Goal: Task Accomplishment & Management: Manage account settings

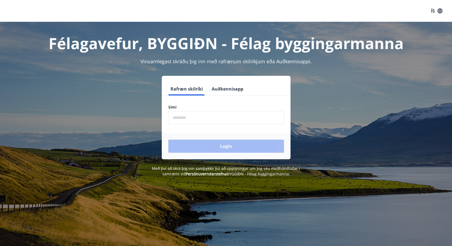
click at [181, 106] on label "Sími" at bounding box center [226, 106] width 116 height 5
drag, startPoint x: 182, startPoint y: 108, endPoint x: 180, endPoint y: 116, distance: 8.2
click at [182, 109] on label "Sími" at bounding box center [226, 106] width 116 height 5
drag, startPoint x: 181, startPoint y: 109, endPoint x: 177, endPoint y: 109, distance: 4.4
click at [180, 110] on label "Sími" at bounding box center [226, 106] width 116 height 5
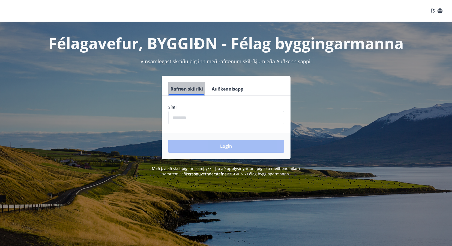
click at [186, 92] on button "Rafræn skilríki" at bounding box center [186, 88] width 37 height 13
click at [179, 110] on div "Sími ​" at bounding box center [226, 114] width 116 height 20
click at [188, 141] on div "Login" at bounding box center [226, 146] width 129 height 26
click at [178, 109] on label "Sími" at bounding box center [226, 106] width 116 height 5
click at [196, 110] on label "Sími" at bounding box center [226, 106] width 116 height 5
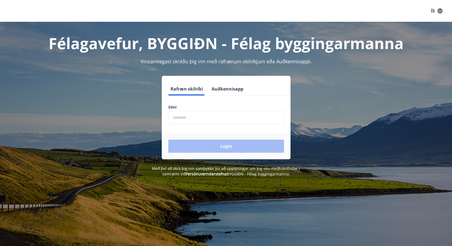
click at [196, 110] on label "Sími" at bounding box center [226, 106] width 116 height 5
drag, startPoint x: 196, startPoint y: 110, endPoint x: 204, endPoint y: 107, distance: 8.5
click at [199, 109] on label "Sími" at bounding box center [226, 106] width 116 height 5
drag, startPoint x: 175, startPoint y: 127, endPoint x: 177, endPoint y: 125, distance: 2.8
click at [177, 125] on form "Rafræn skilríki Auðkennisapp Sími ​ Login" at bounding box center [226, 120] width 129 height 77
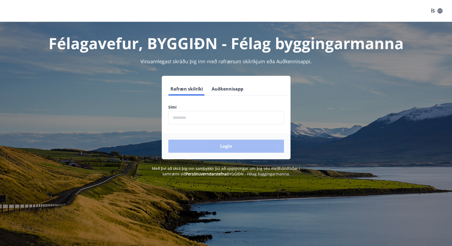
click at [179, 128] on form "Rafræn skilríki Auðkennisapp Sími ​ Login" at bounding box center [226, 120] width 129 height 77
click at [172, 107] on label "Sími" at bounding box center [226, 106] width 116 height 5
click at [197, 89] on button "Rafræn skilríki" at bounding box center [186, 88] width 37 height 13
click at [243, 106] on label "Sími" at bounding box center [226, 106] width 116 height 5
click at [226, 89] on button "Auðkennisapp" at bounding box center [227, 88] width 36 height 13
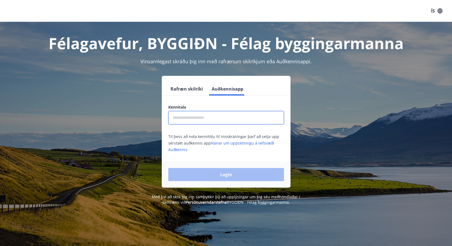
click at [195, 111] on input "text" at bounding box center [226, 117] width 116 height 13
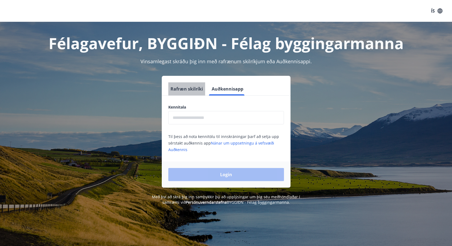
click at [187, 91] on button "Rafræn skilríki" at bounding box center [186, 88] width 37 height 13
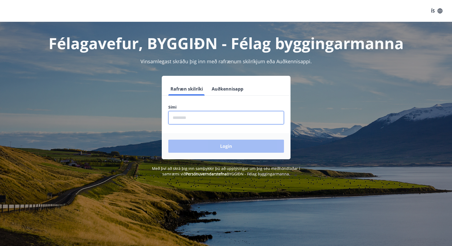
click at [177, 119] on input "phone" at bounding box center [226, 117] width 116 height 13
type input "********"
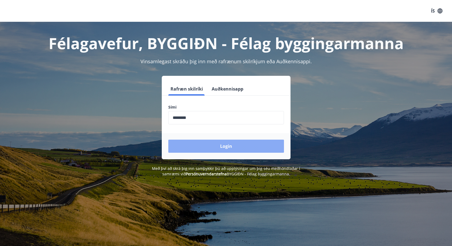
click at [231, 146] on button "Login" at bounding box center [226, 146] width 116 height 13
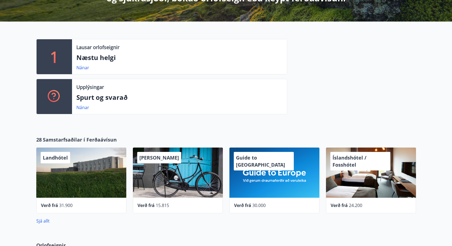
scroll to position [4, 0]
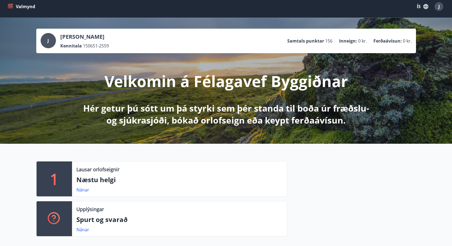
click at [11, 5] on icon "menu" at bounding box center [10, 5] width 5 height 1
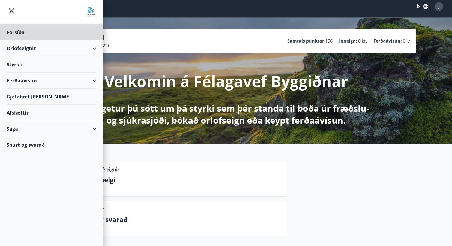
click at [12, 64] on div "Styrkir" at bounding box center [52, 64] width 90 height 16
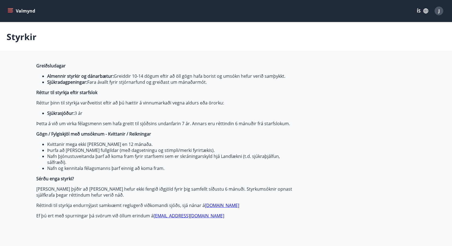
type input "***"
click at [12, 11] on icon "menu" at bounding box center [10, 10] width 5 height 5
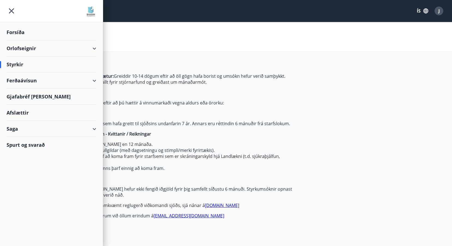
click at [24, 49] on div "Orlofseignir" at bounding box center [52, 48] width 90 height 16
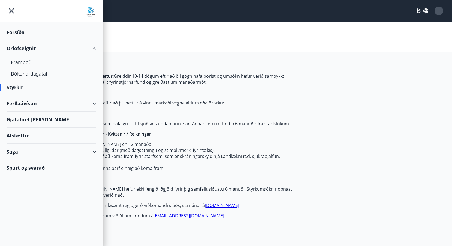
click at [24, 49] on div "Orlofseignir" at bounding box center [52, 48] width 90 height 16
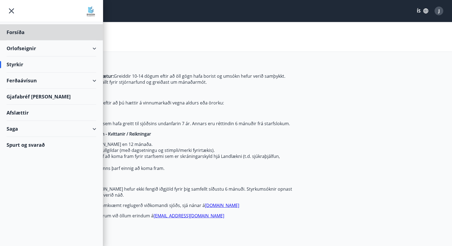
click at [17, 64] on div "Styrkir" at bounding box center [52, 64] width 90 height 16
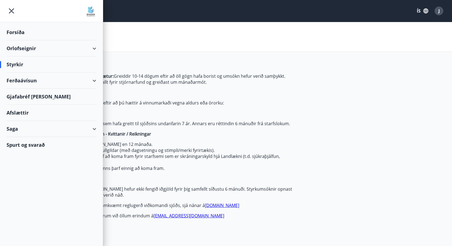
click at [17, 64] on div "Styrkir" at bounding box center [52, 64] width 90 height 16
click at [12, 80] on div "Ferðaávísun" at bounding box center [52, 81] width 90 height 16
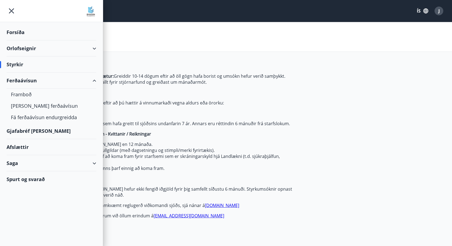
click at [12, 80] on div "Ferðaávísun" at bounding box center [52, 81] width 90 height 16
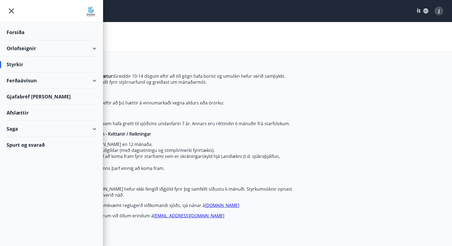
click at [12, 80] on div "Ferðaávísun" at bounding box center [52, 81] width 90 height 16
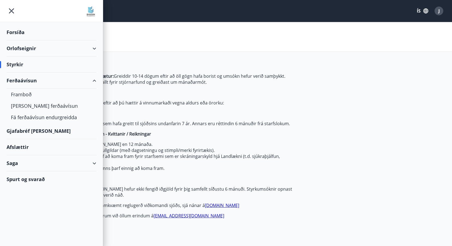
drag, startPoint x: 12, startPoint y: 84, endPoint x: 14, endPoint y: 81, distance: 3.3
click at [14, 81] on div "Ferðaávísun" at bounding box center [52, 81] width 90 height 16
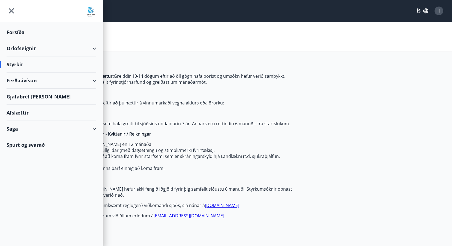
click at [15, 82] on div "Ferðaávísun" at bounding box center [52, 81] width 90 height 16
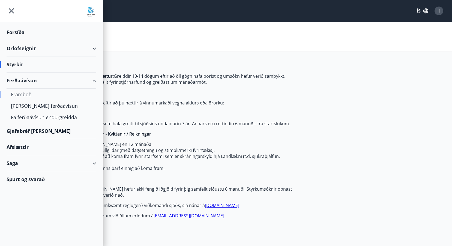
click at [16, 94] on div "Framboð" at bounding box center [51, 94] width 81 height 11
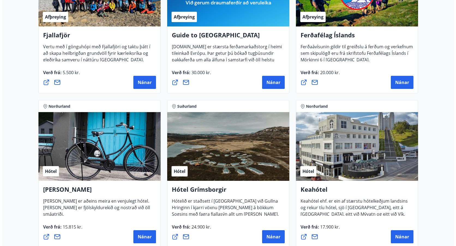
scroll to position [164, 0]
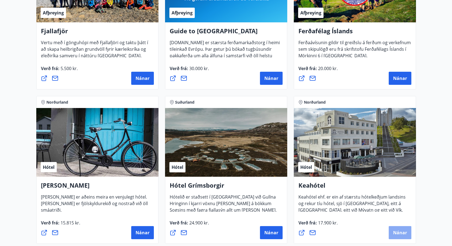
click at [394, 232] on span "Nánar" at bounding box center [400, 233] width 14 height 6
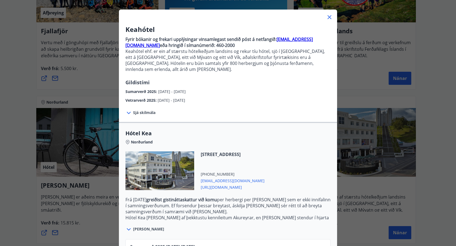
scroll to position [55, 0]
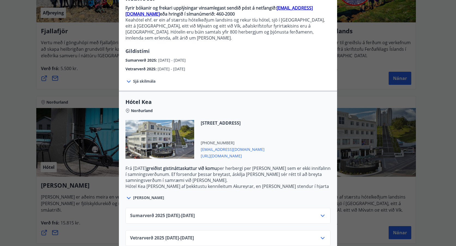
click at [125, 78] on icon at bounding box center [128, 81] width 7 height 7
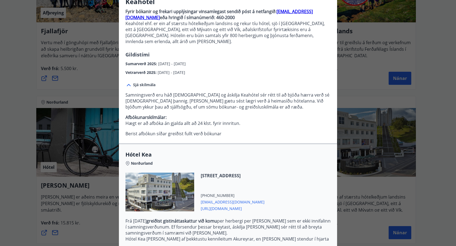
scroll to position [108, 0]
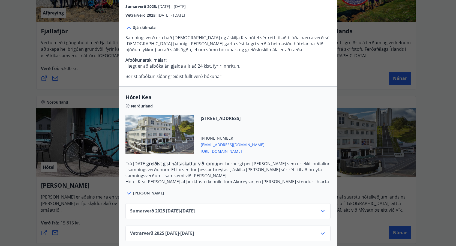
click at [130, 190] on icon at bounding box center [128, 193] width 7 height 7
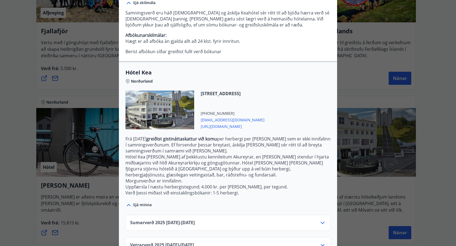
scroll to position [139, 0]
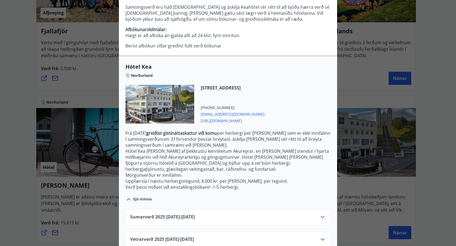
click at [321, 214] on icon at bounding box center [322, 217] width 7 height 7
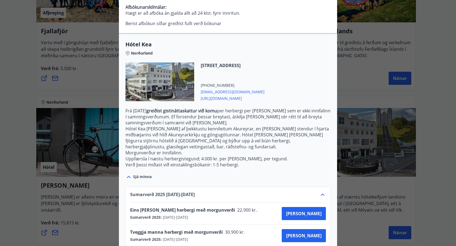
scroll to position [183, 0]
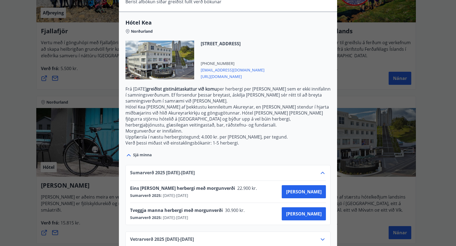
click at [321, 238] on icon at bounding box center [323, 239] width 4 height 2
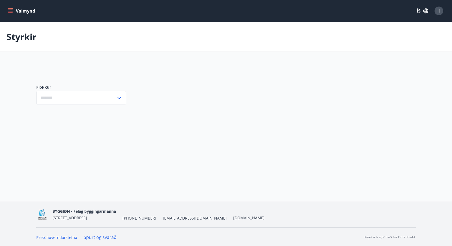
type input "***"
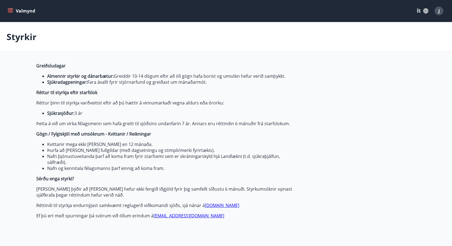
click at [13, 11] on button "Valmynd" at bounding box center [22, 11] width 31 height 10
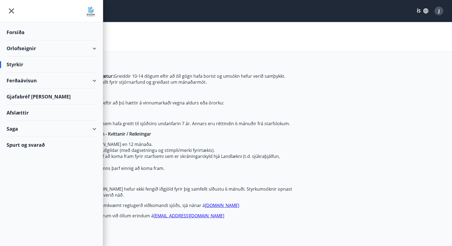
click at [19, 80] on div "Ferðaávísun" at bounding box center [52, 81] width 90 height 16
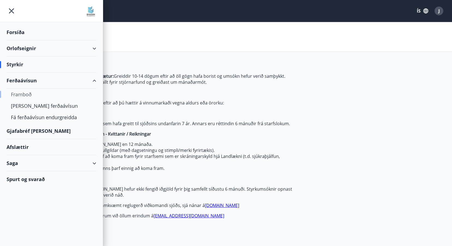
click at [17, 95] on div "Framboð" at bounding box center [51, 94] width 81 height 11
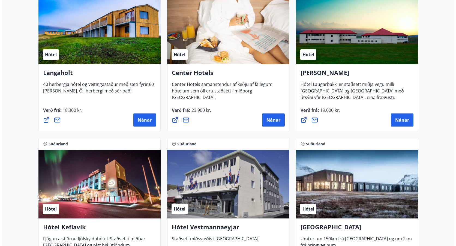
scroll to position [1254, 0]
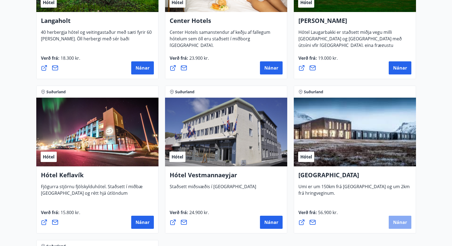
click at [396, 223] on span "Nánar" at bounding box center [400, 222] width 14 height 6
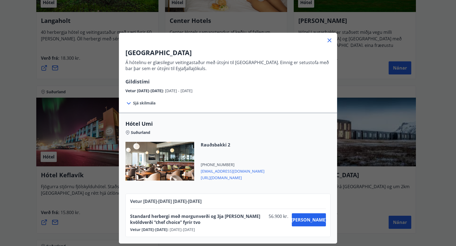
scroll to position [2, 0]
click at [125, 102] on icon at bounding box center [128, 103] width 7 height 7
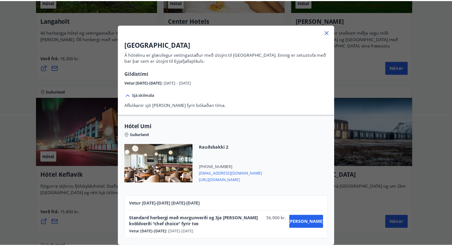
scroll to position [12, 0]
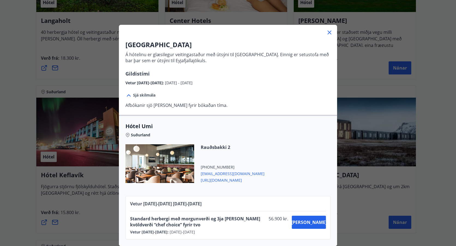
click at [323, 29] on div at bounding box center [228, 30] width 218 height 11
click at [329, 29] on icon at bounding box center [329, 32] width 7 height 7
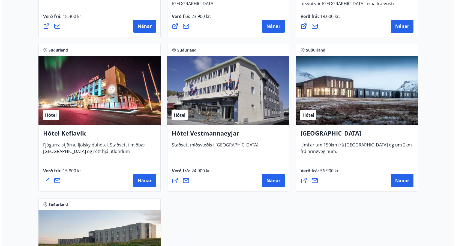
scroll to position [1363, 0]
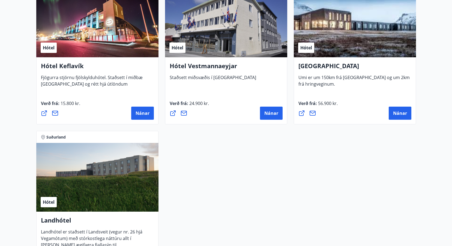
click at [349, 38] on div "Hótel" at bounding box center [355, 23] width 122 height 69
click at [305, 47] on span "Hótel" at bounding box center [306, 48] width 12 height 6
click at [395, 112] on span "Nánar" at bounding box center [400, 113] width 14 height 6
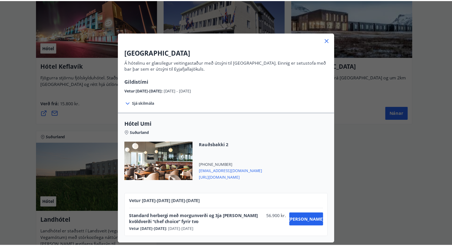
scroll to position [2, 0]
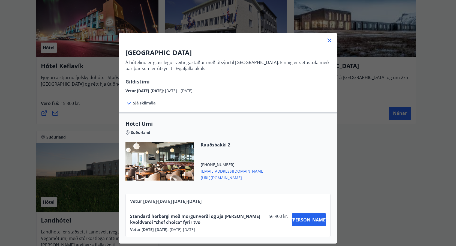
click at [134, 134] on div "Hótel Umi Suðurland" at bounding box center [227, 131] width 205 height 22
click at [225, 176] on span "[URL][DOMAIN_NAME]" at bounding box center [233, 177] width 64 height 7
click at [127, 102] on icon at bounding box center [129, 103] width 4 height 2
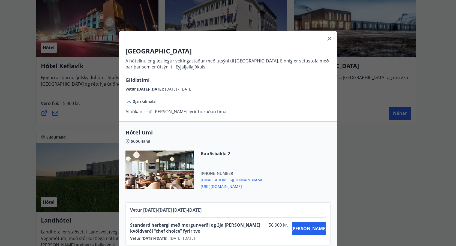
click at [127, 102] on icon at bounding box center [128, 101] width 7 height 7
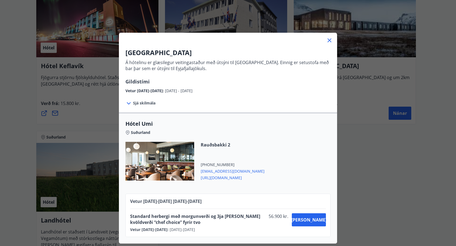
click at [327, 39] on icon at bounding box center [329, 40] width 7 height 7
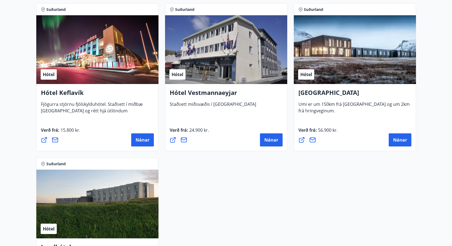
scroll to position [1336, 0]
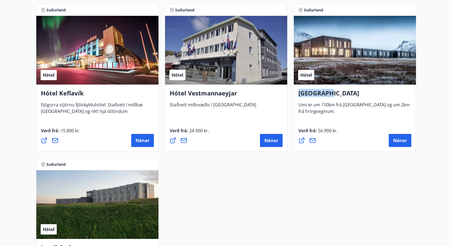
drag, startPoint x: 330, startPoint y: 93, endPoint x: 291, endPoint y: 95, distance: 39.4
click at [291, 95] on div "Suðurland Hótel UMI Hotel Umi er um 150km frá [GEOGRAPHIC_DATA] og um 2km frá h…" at bounding box center [354, 78] width 129 height 154
copy h4 "[GEOGRAPHIC_DATA]"
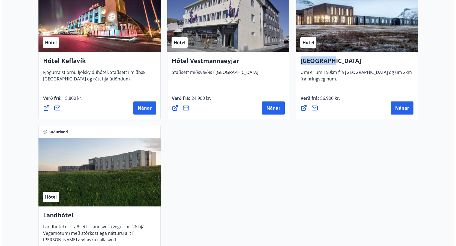
scroll to position [1467, 0]
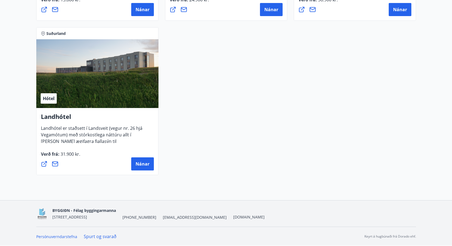
click at [53, 119] on h4 "Landhótel" at bounding box center [97, 118] width 113 height 13
click at [51, 101] on div "Hótel" at bounding box center [49, 98] width 16 height 10
click at [136, 162] on button "Nánar" at bounding box center [142, 163] width 23 height 13
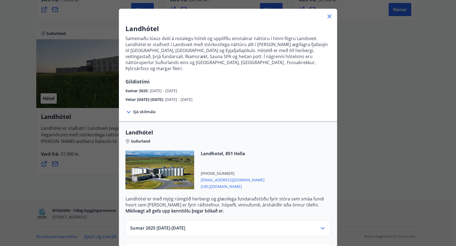
scroll to position [41, 0]
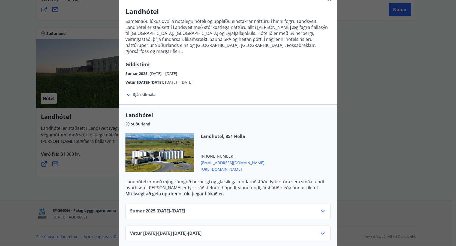
click at [159, 144] on div at bounding box center [159, 152] width 69 height 39
click at [126, 92] on icon at bounding box center [128, 95] width 7 height 7
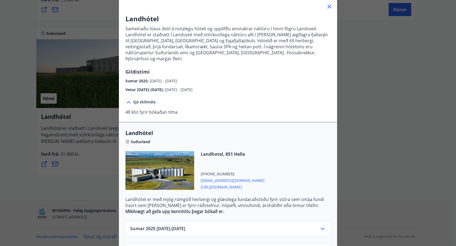
scroll to position [52, 0]
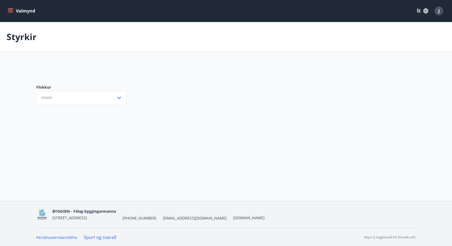
type input "***"
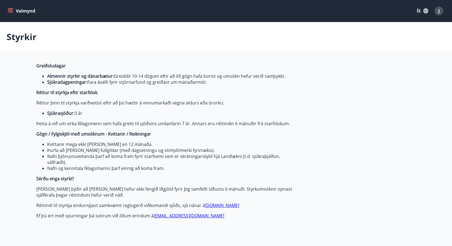
click at [11, 9] on icon "menu" at bounding box center [10, 10] width 5 height 5
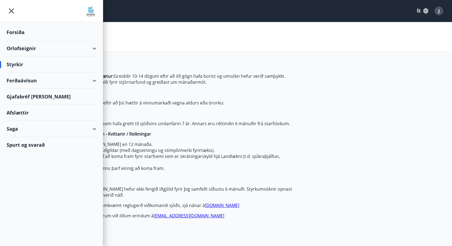
click at [12, 129] on div "Saga" at bounding box center [52, 129] width 90 height 16
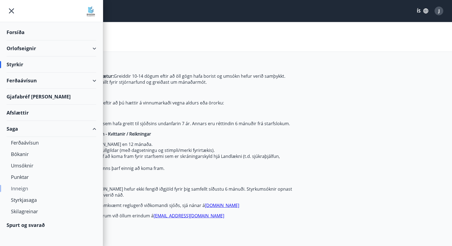
click at [22, 189] on div "Inneign" at bounding box center [51, 188] width 81 height 11
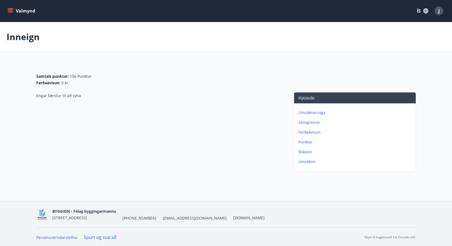
click at [310, 113] on p "Umsóknarsaga" at bounding box center [355, 112] width 115 height 5
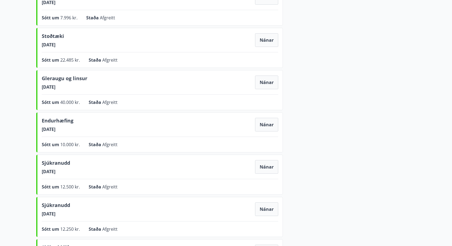
scroll to position [216, 0]
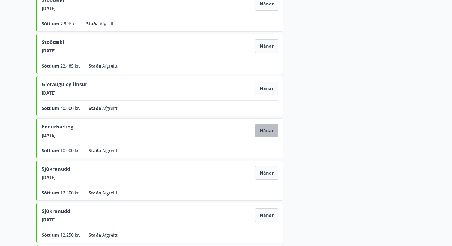
click at [268, 130] on button "Nánar" at bounding box center [266, 131] width 23 height 14
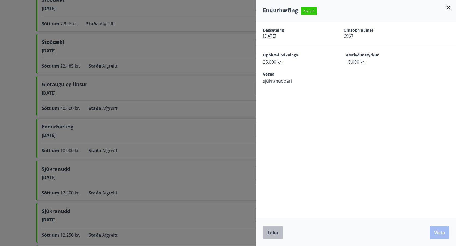
click at [272, 233] on span "Loka" at bounding box center [272, 233] width 11 height 6
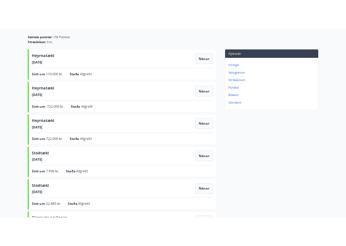
scroll to position [53, 0]
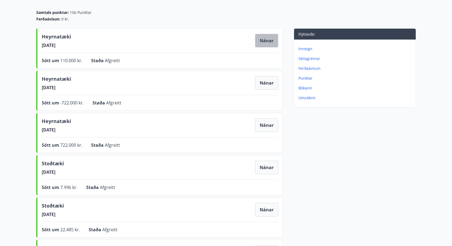
click at [268, 41] on button "Nánar" at bounding box center [266, 41] width 23 height 14
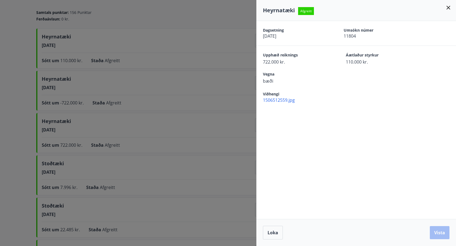
click at [281, 101] on span "1506512559.jpg" at bounding box center [359, 100] width 193 height 6
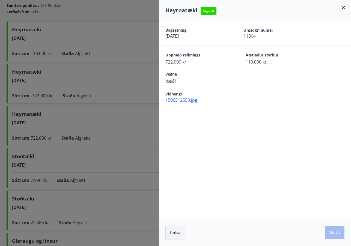
click at [177, 231] on span "Loka" at bounding box center [175, 233] width 11 height 6
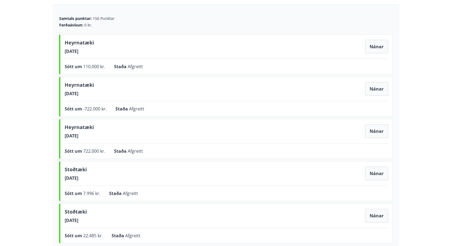
scroll to position [109, 0]
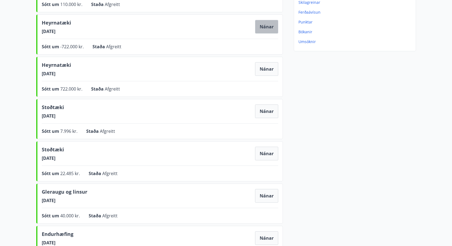
click at [270, 27] on button "Nánar" at bounding box center [266, 27] width 23 height 14
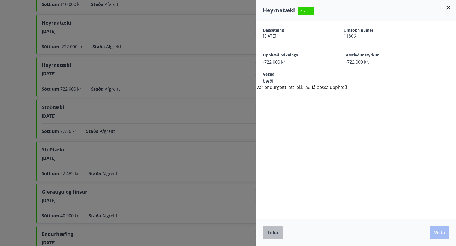
click at [272, 233] on span "Loka" at bounding box center [272, 233] width 11 height 6
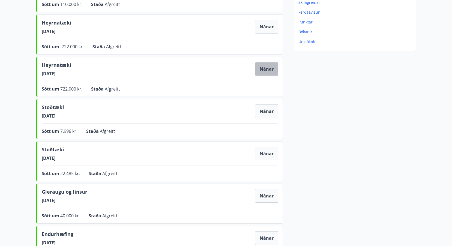
click at [268, 67] on button "Nánar" at bounding box center [266, 69] width 23 height 14
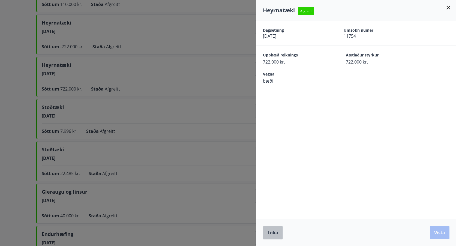
click at [271, 232] on span "Loka" at bounding box center [272, 233] width 11 height 6
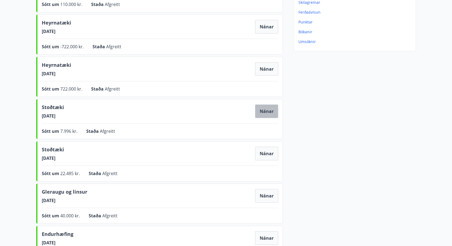
click at [266, 112] on button "Nánar" at bounding box center [266, 111] width 23 height 14
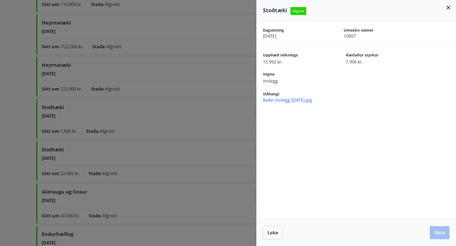
click at [290, 101] on span "Reikn innlegg [DATE].jpg" at bounding box center [359, 100] width 193 height 6
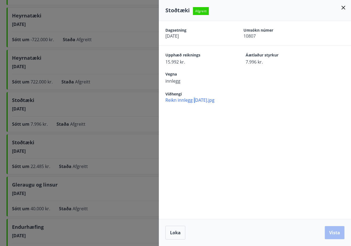
click at [195, 101] on span "Reikn innlegg [DATE].jpg" at bounding box center [257, 100] width 185 height 6
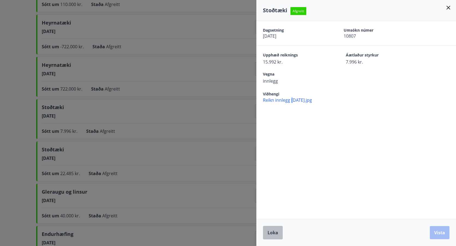
click at [270, 235] on span "Loka" at bounding box center [272, 233] width 11 height 6
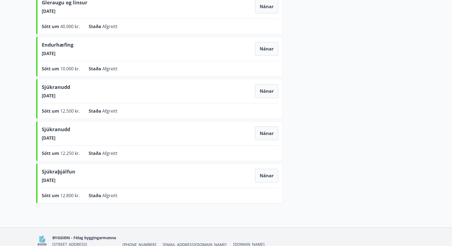
scroll to position [271, 0]
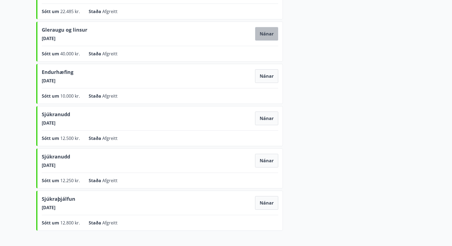
click at [273, 34] on button "Nánar" at bounding box center [266, 34] width 23 height 14
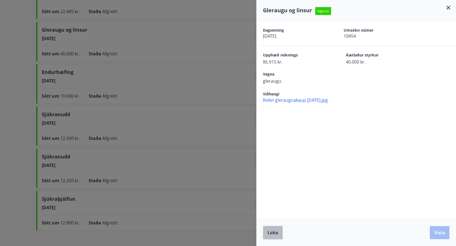
click at [271, 234] on span "Loka" at bounding box center [272, 233] width 11 height 6
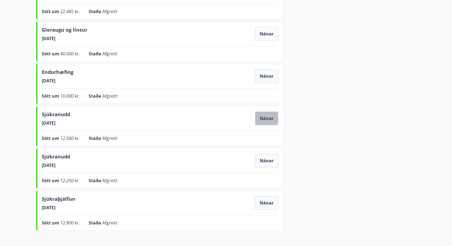
click at [269, 119] on button "Nánar" at bounding box center [266, 118] width 23 height 14
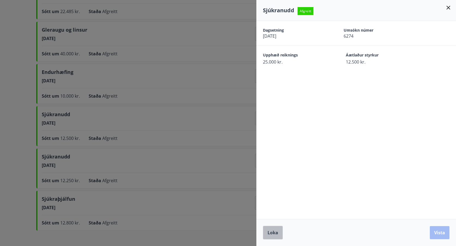
click at [274, 232] on span "Loka" at bounding box center [272, 233] width 11 height 6
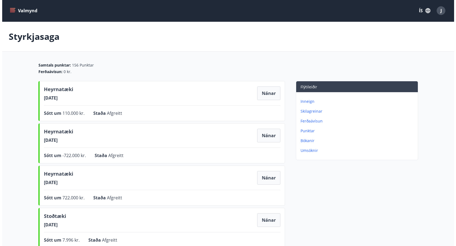
scroll to position [0, 0]
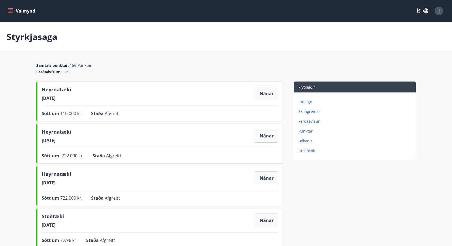
click at [307, 151] on p "Umsóknir" at bounding box center [355, 150] width 115 height 5
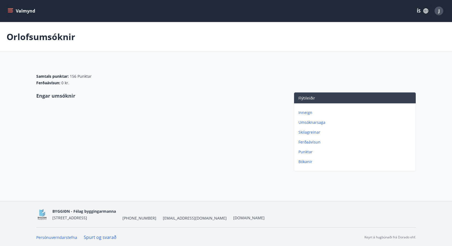
click at [302, 153] on p "Punktar" at bounding box center [355, 151] width 115 height 5
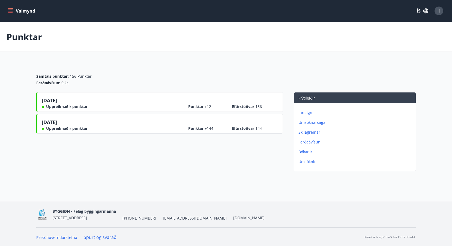
click at [313, 122] on p "Umsóknarsaga" at bounding box center [355, 122] width 115 height 5
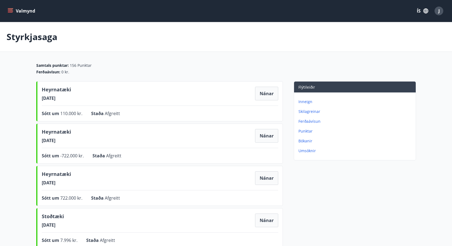
click at [311, 121] on p "Ferðaávísun" at bounding box center [355, 121] width 115 height 5
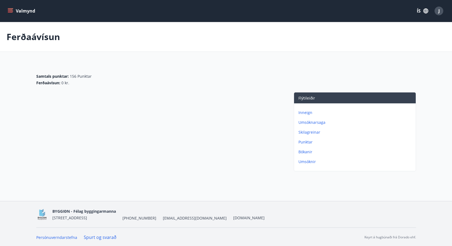
click at [304, 132] on p "Skilagreinar" at bounding box center [355, 131] width 115 height 5
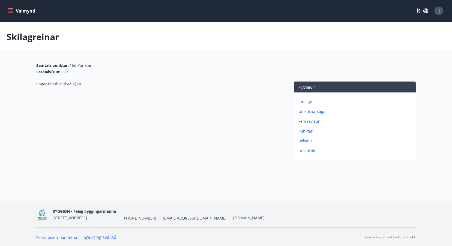
click at [438, 13] on div "J" at bounding box center [438, 11] width 9 height 9
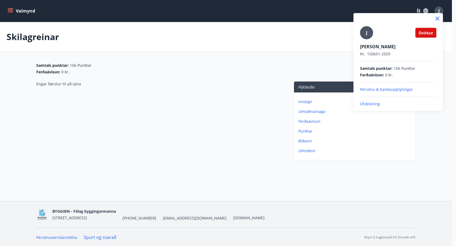
click at [370, 103] on p "Útskráning" at bounding box center [398, 103] width 76 height 5
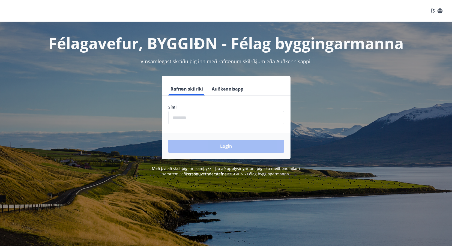
drag, startPoint x: 0, startPoint y: 0, endPoint x: 437, endPoint y: 74, distance: 443.5
click at [437, 74] on div "Félagavefur, BYGGIÐN - Félag byggingarmanna Vinsamlegast skráðu þig inn með raf…" at bounding box center [226, 99] width 452 height 155
